Goal: Task Accomplishment & Management: Manage account settings

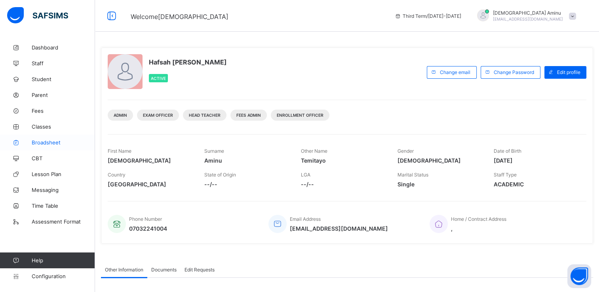
click at [50, 141] on span "Broadsheet" at bounding box center [63, 142] width 63 height 6
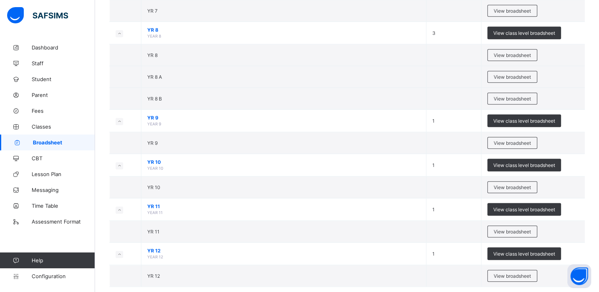
scroll to position [648, 0]
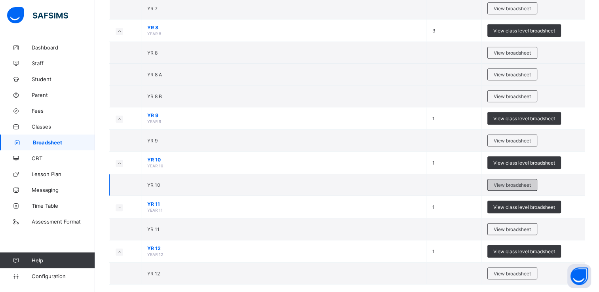
click at [512, 182] on span "View broadsheet" at bounding box center [512, 185] width 37 height 6
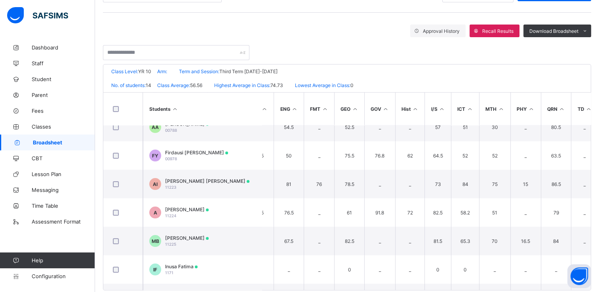
scroll to position [0, 207]
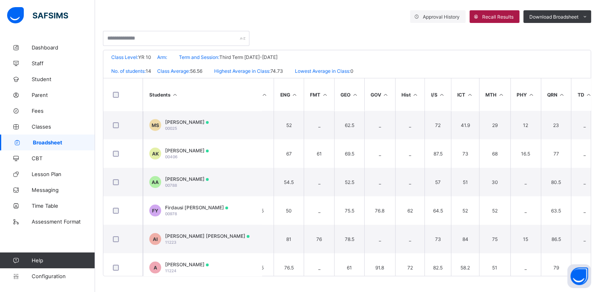
click at [498, 14] on span "Recall Results" at bounding box center [497, 17] width 31 height 6
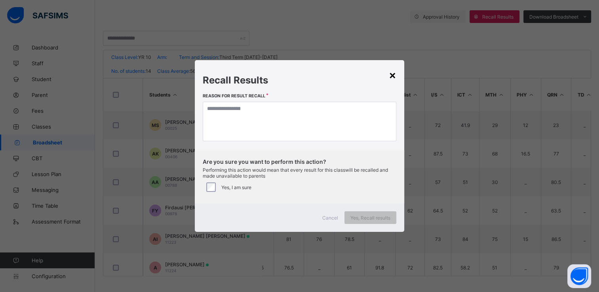
click at [393, 74] on div "×" at bounding box center [393, 74] width 8 height 13
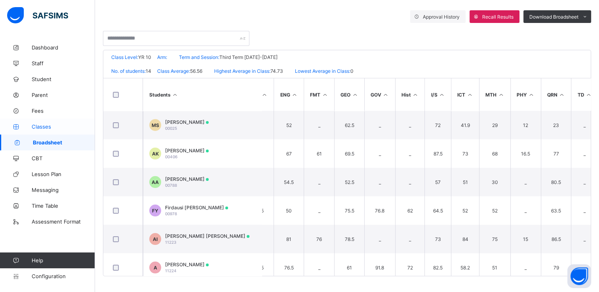
click at [45, 127] on span "Classes" at bounding box center [63, 127] width 63 height 6
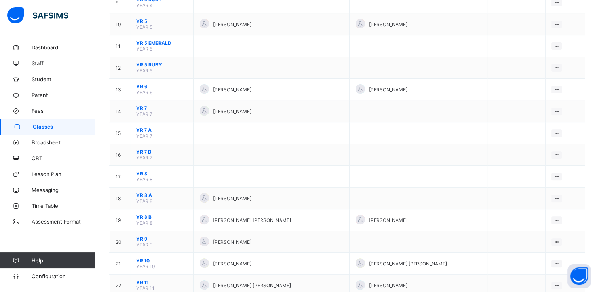
scroll to position [323, 0]
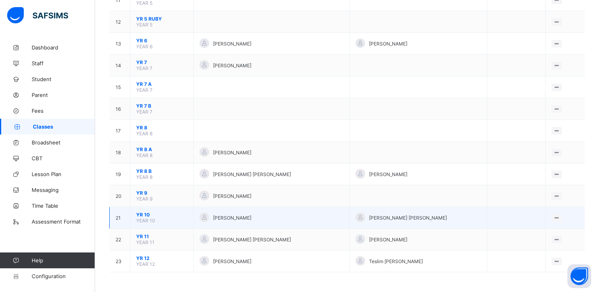
click at [143, 216] on span "YR 10" at bounding box center [161, 215] width 51 height 6
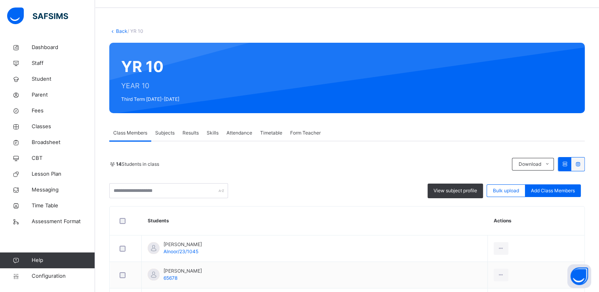
scroll to position [25, 0]
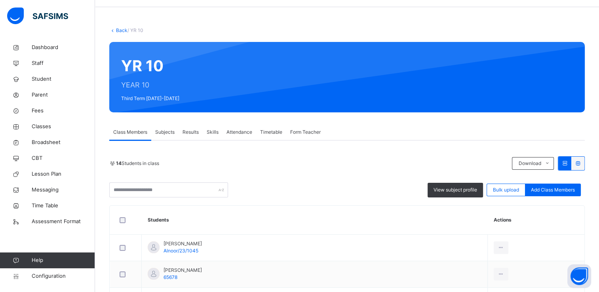
click at [170, 134] on span "Subjects" at bounding box center [164, 132] width 19 height 7
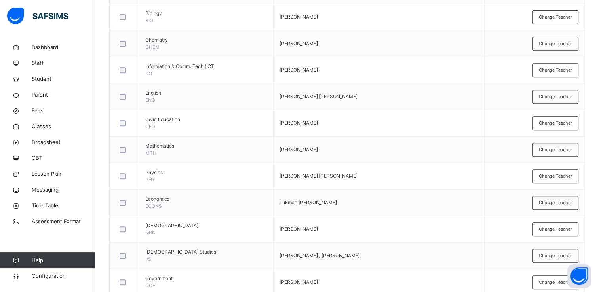
scroll to position [330, 0]
drag, startPoint x: 344, startPoint y: 173, endPoint x: 558, endPoint y: 177, distance: 214.3
click at [558, 177] on span "Change Teacher" at bounding box center [555, 175] width 33 height 7
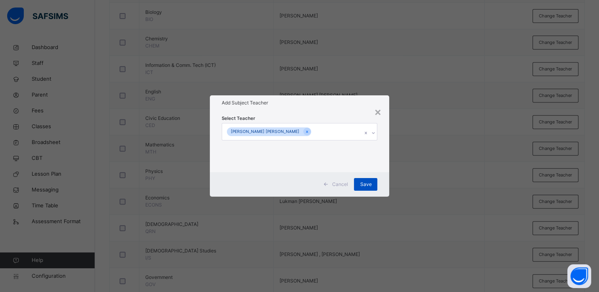
click at [369, 185] on span "Save" at bounding box center [365, 184] width 11 height 7
click at [380, 110] on div "×" at bounding box center [378, 111] width 8 height 17
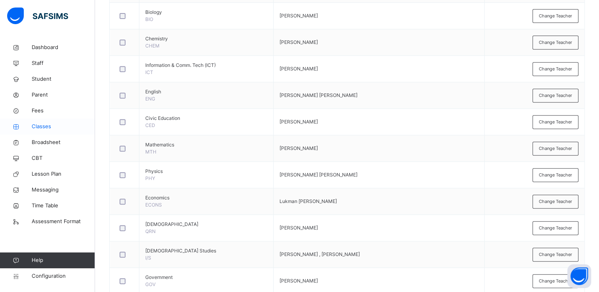
click at [42, 128] on span "Classes" at bounding box center [63, 127] width 63 height 8
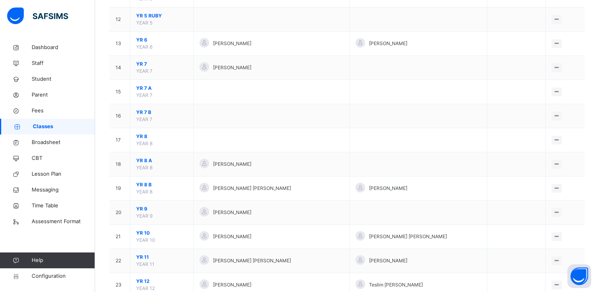
scroll to position [375, 0]
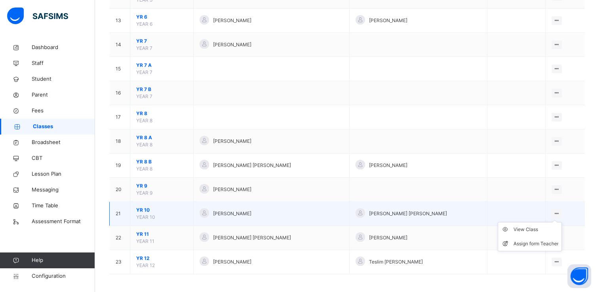
click at [557, 211] on icon at bounding box center [557, 214] width 7 height 6
click at [144, 207] on span "YR 10" at bounding box center [161, 210] width 51 height 7
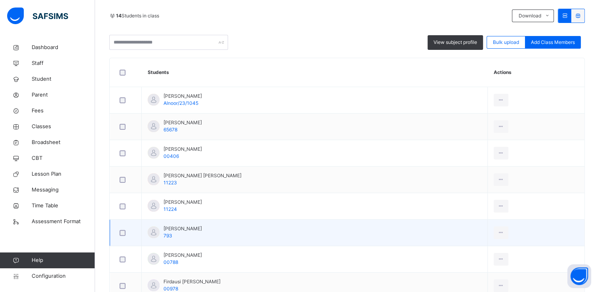
scroll to position [176, 0]
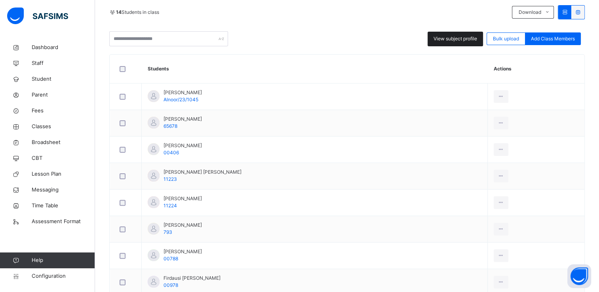
click at [453, 38] on span "View subject profile" at bounding box center [456, 38] width 44 height 7
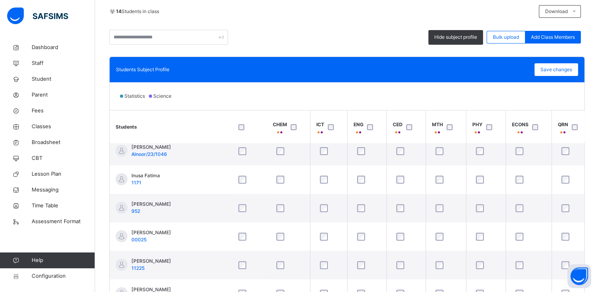
scroll to position [215, 0]
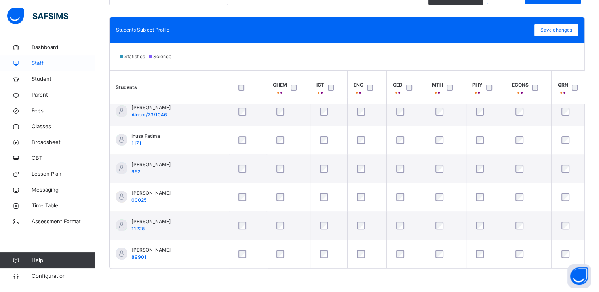
click at [45, 66] on span "Staff" at bounding box center [63, 63] width 63 height 8
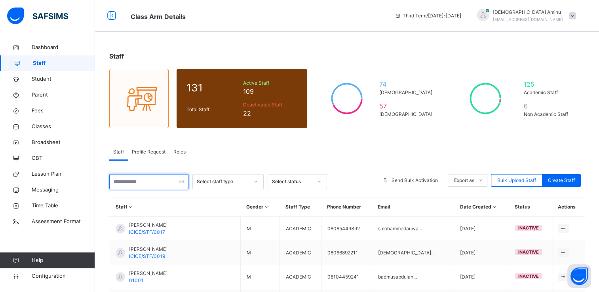
click at [150, 183] on input "text" at bounding box center [148, 181] width 79 height 15
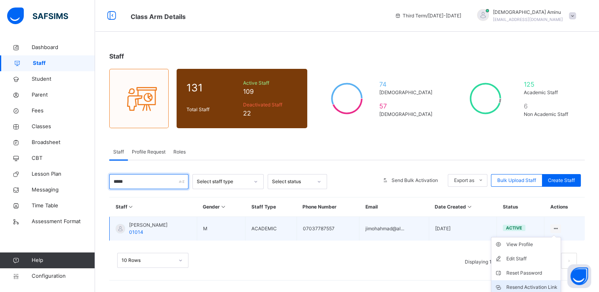
type input "*****"
click at [532, 286] on div "Resend Activation Link" at bounding box center [531, 288] width 51 height 8
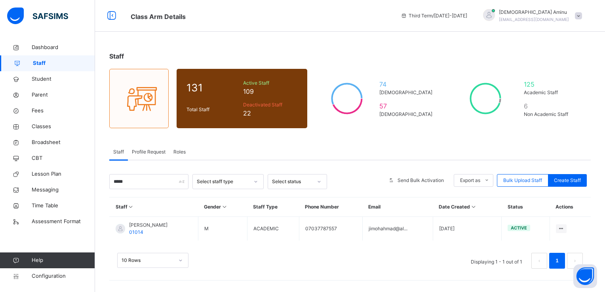
click at [177, 152] on span "Roles" at bounding box center [179, 151] width 12 height 7
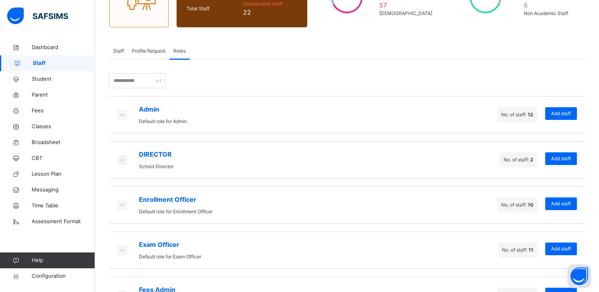
scroll to position [100, 0]
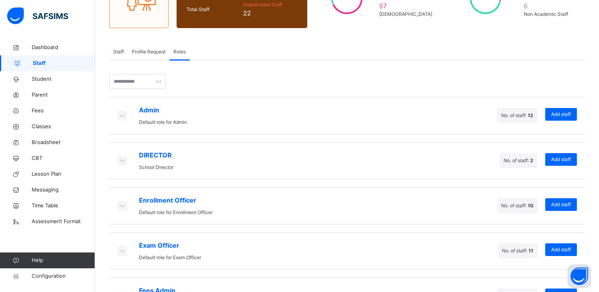
click at [525, 113] on span "No. of staff: 12" at bounding box center [517, 115] width 32 height 6
click at [155, 51] on span "Profile Request" at bounding box center [149, 51] width 34 height 7
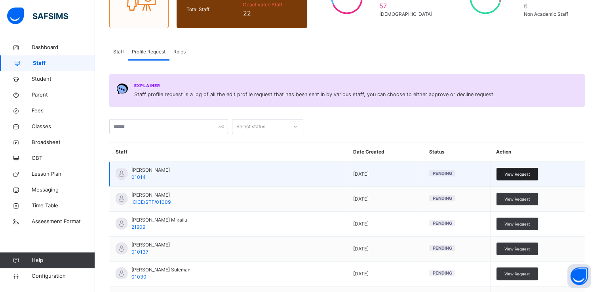
click at [518, 172] on span "View Request" at bounding box center [517, 174] width 26 height 6
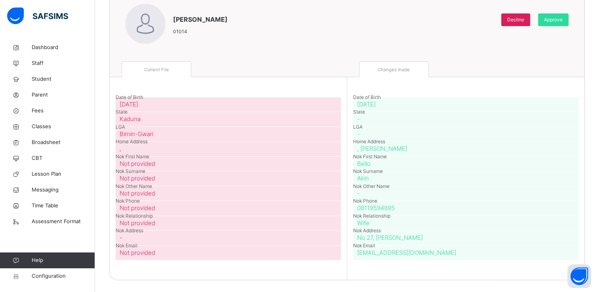
scroll to position [98, 0]
click at [559, 20] on span "Approve" at bounding box center [553, 20] width 19 height 7
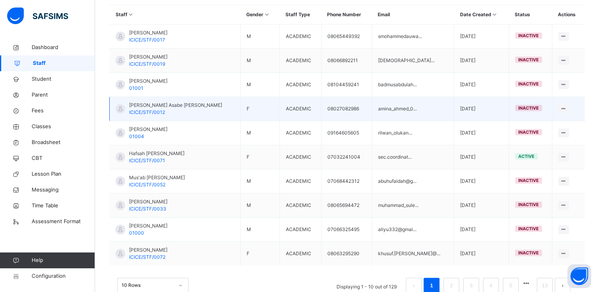
scroll to position [212, 0]
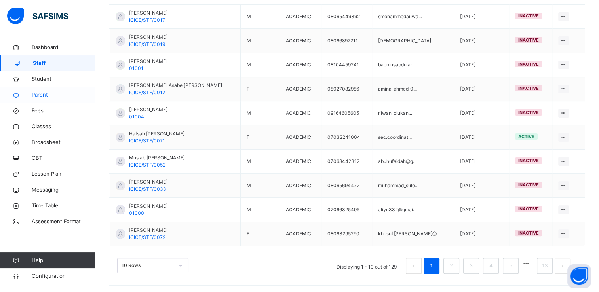
click at [43, 95] on span "Parent" at bounding box center [63, 95] width 63 height 8
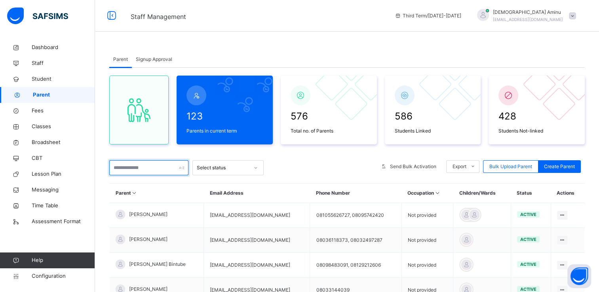
click at [149, 166] on input "text" at bounding box center [148, 167] width 79 height 15
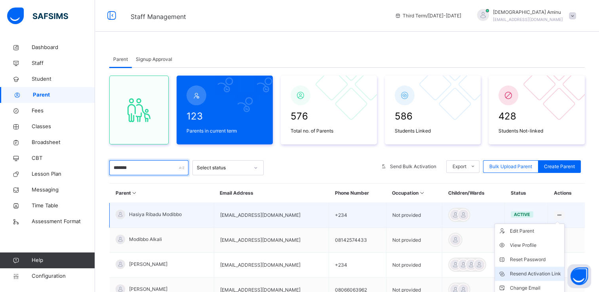
type input "*******"
click at [536, 272] on div "Resend Activation Link" at bounding box center [535, 274] width 51 height 8
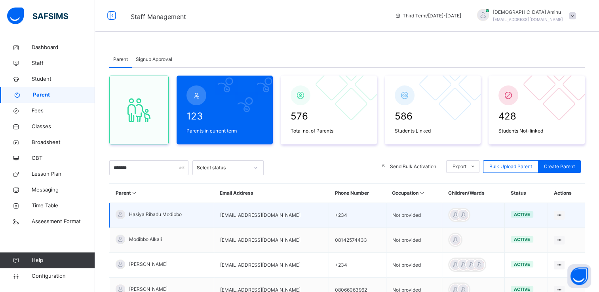
drag, startPoint x: 301, startPoint y: 215, endPoint x: 221, endPoint y: 213, distance: 79.6
click at [221, 213] on td "[EMAIL_ADDRESS][DOMAIN_NAME]" at bounding box center [271, 215] width 115 height 25
copy td "[EMAIL_ADDRESS][DOMAIN_NAME]"
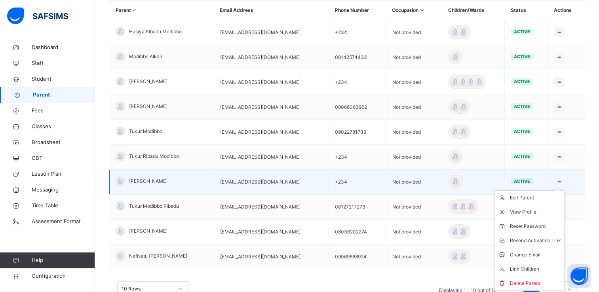
scroll to position [191, 0]
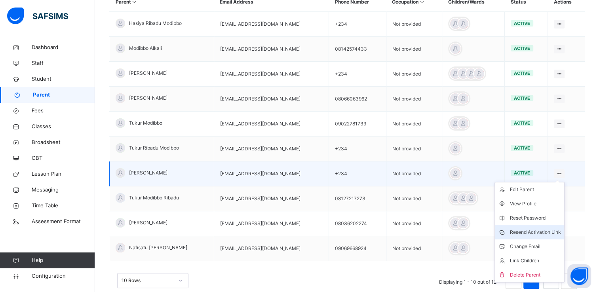
click at [545, 233] on div "Resend Activation Link" at bounding box center [535, 232] width 51 height 8
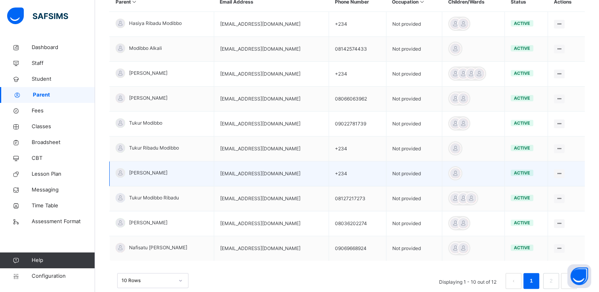
drag, startPoint x: 225, startPoint y: 173, endPoint x: 318, endPoint y: 169, distance: 93.9
click at [318, 169] on td "[EMAIL_ADDRESS][DOMAIN_NAME]" at bounding box center [271, 174] width 115 height 25
copy td "[EMAIL_ADDRESS][DOMAIN_NAME]"
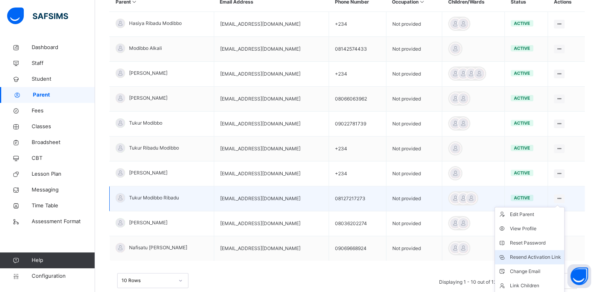
click at [523, 254] on div "Resend Activation Link" at bounding box center [535, 257] width 51 height 8
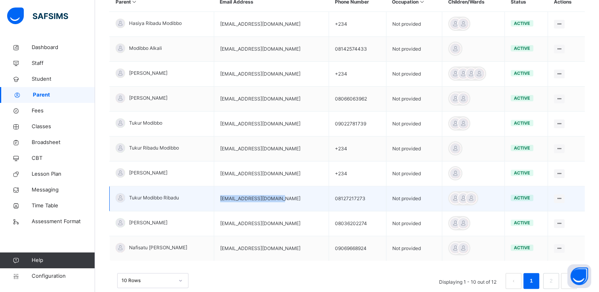
drag, startPoint x: 226, startPoint y: 199, endPoint x: 288, endPoint y: 200, distance: 61.8
click at [288, 200] on td "[EMAIL_ADDRESS][DOMAIN_NAME]" at bounding box center [271, 199] width 115 height 25
copy td "[EMAIL_ADDRESS][DOMAIN_NAME]"
click at [278, 198] on td "[EMAIL_ADDRESS][DOMAIN_NAME]" at bounding box center [271, 199] width 115 height 25
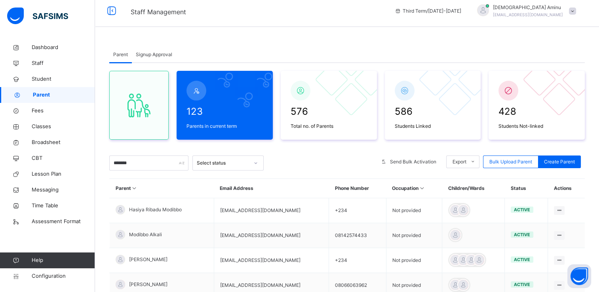
scroll to position [0, 0]
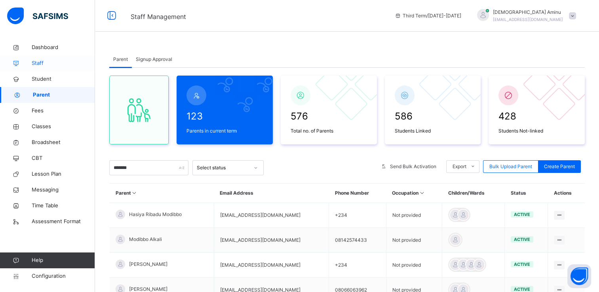
click at [42, 60] on span "Staff" at bounding box center [63, 63] width 63 height 8
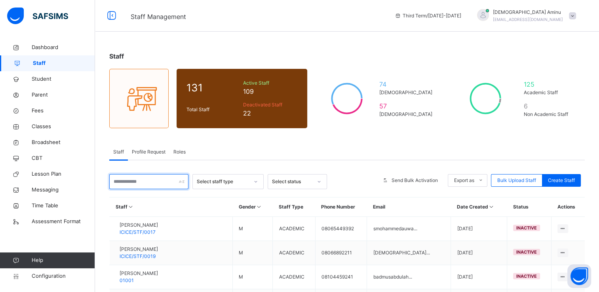
click at [147, 181] on input "text" at bounding box center [148, 181] width 79 height 15
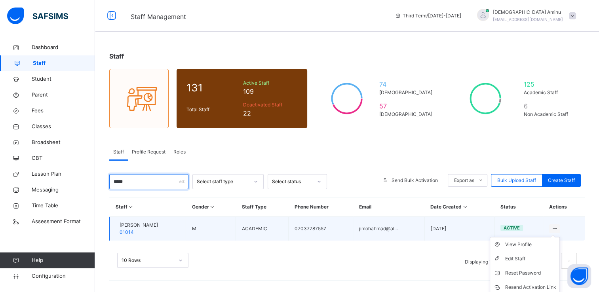
scroll to position [30, 0]
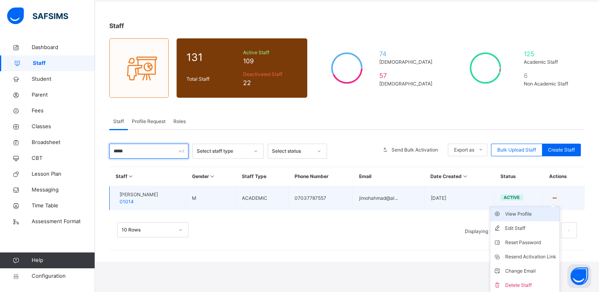
type input "*****"
click at [533, 215] on div "View Profile" at bounding box center [530, 214] width 51 height 8
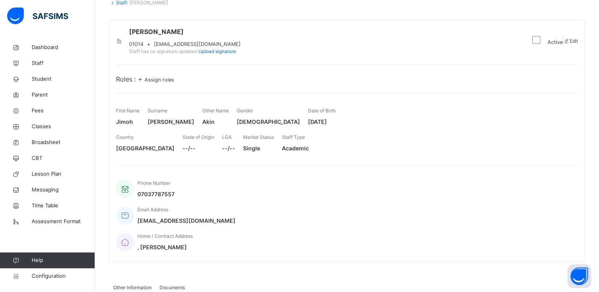
scroll to position [58, 0]
